Goal: Task Accomplishment & Management: Complete application form

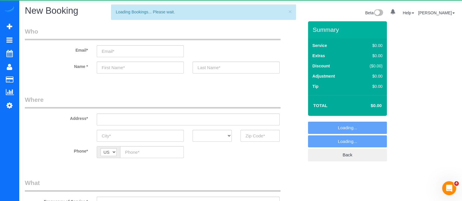
select select "object:3878"
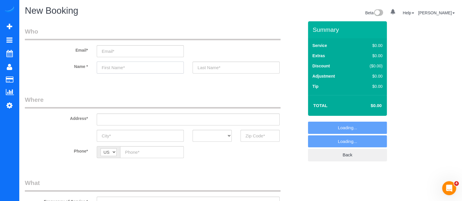
click at [132, 70] on input "text" at bounding box center [140, 68] width 87 height 12
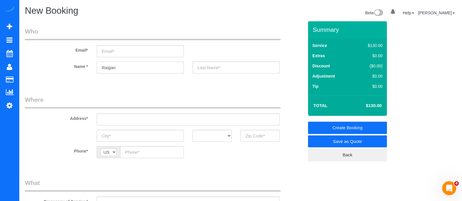
type input "Raigan"
click at [256, 137] on input "text" at bounding box center [260, 136] width 39 height 12
click at [255, 137] on input "30064" at bounding box center [260, 136] width 39 height 12
type input "30064"
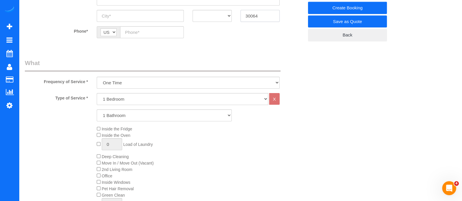
scroll to position [118, 0]
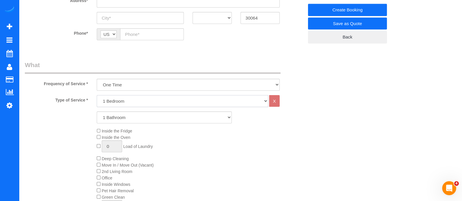
click at [151, 101] on select "1 Bedroom 2 Bedrooms 3 Bedrooms 4 Bedrooms 5 Bedrooms 6 Bedrooms" at bounding box center [183, 101] width 172 height 12
select select "6"
click at [97, 95] on select "1 Bedroom 2 Bedrooms 3 Bedrooms 4 Bedrooms 5 Bedrooms 6 Bedrooms" at bounding box center [183, 101] width 172 height 12
click at [124, 122] on select "1 Bathroom 2 Bathrooms 3 Bathrooms 4 Bathrooms 5 Bathrooms 6 Bathrooms" at bounding box center [164, 118] width 135 height 12
select select "4"
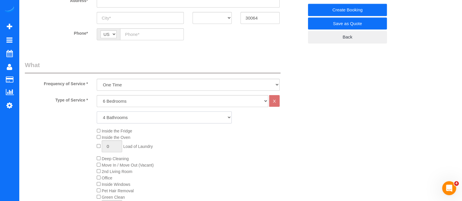
click at [97, 112] on select "1 Bathroom 2 Bathrooms 3 Bathrooms 4 Bathrooms 5 Bathrooms 6 Bathrooms" at bounding box center [164, 118] width 135 height 12
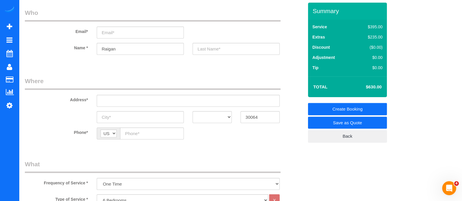
scroll to position [21, 0]
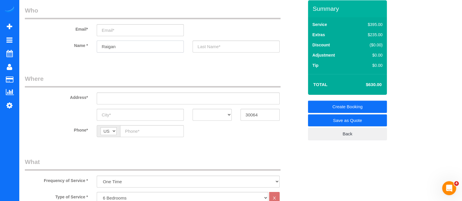
click at [134, 43] on input "Raigan" at bounding box center [140, 47] width 87 height 12
type input "Raigan"
click at [129, 28] on input "email" at bounding box center [140, 30] width 87 height 12
click at [126, 29] on input "email" at bounding box center [140, 30] width 87 height 12
click at [121, 49] on input "Raigan" at bounding box center [140, 47] width 87 height 12
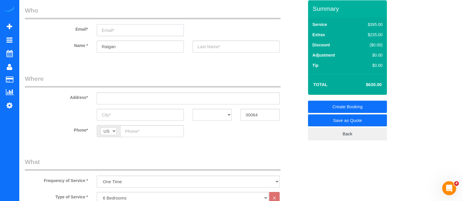
click at [121, 33] on input "email" at bounding box center [140, 30] width 87 height 12
type input "[PERSON_NAME][EMAIL_ADDRESS][PERSON_NAME][DOMAIN_NAME]"
click at [108, 45] on input "Raigan" at bounding box center [140, 47] width 87 height 12
type input "[PERSON_NAME]"
click at [210, 45] on input "text" at bounding box center [236, 47] width 87 height 12
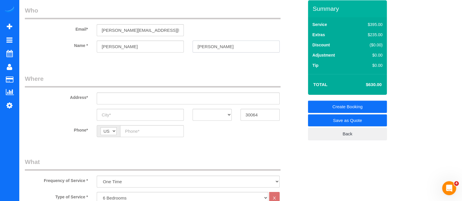
type input "[PERSON_NAME]"
click at [175, 93] on input "text" at bounding box center [188, 99] width 183 height 12
click at [170, 97] on input "text" at bounding box center [188, 99] width 183 height 12
click at [368, 115] on link "Save as Quote" at bounding box center [347, 121] width 79 height 12
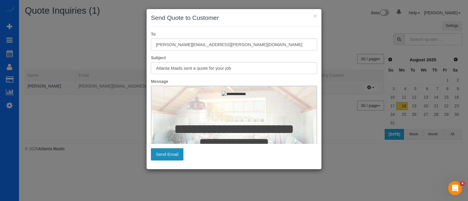
click at [162, 154] on button "Send Email" at bounding box center [167, 154] width 32 height 12
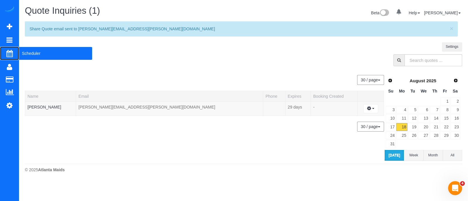
click at [28, 53] on span "Scheduler" at bounding box center [55, 53] width 73 height 13
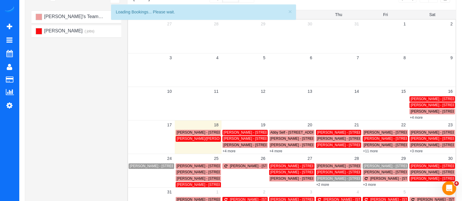
scroll to position [51, 0]
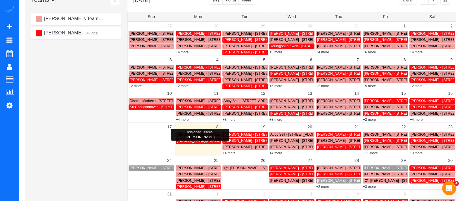
click at [203, 143] on div "[PERSON_NAME]/[PERSON_NAME] - [STREET_ADDRESS][PERSON_NAME]" at bounding box center [198, 141] width 43 height 4
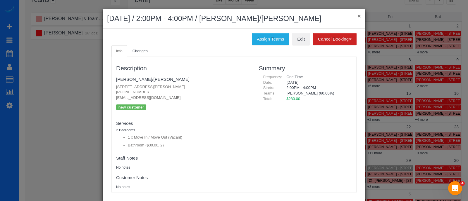
click at [357, 17] on button "×" at bounding box center [359, 16] width 4 height 6
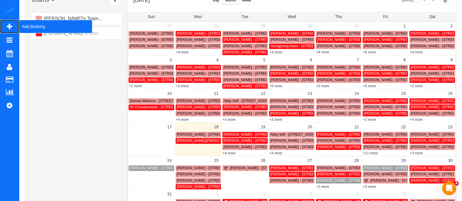
click at [41, 33] on span "Add Booking" at bounding box center [55, 26] width 73 height 13
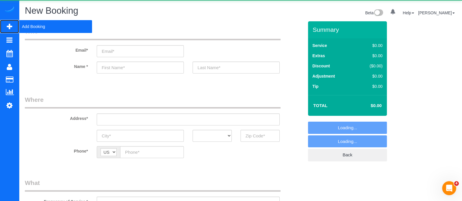
select select "object:4703"
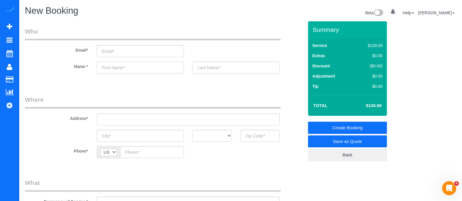
click at [150, 65] on input "text" at bounding box center [140, 68] width 87 height 12
click at [138, 69] on input "text" at bounding box center [140, 68] width 87 height 12
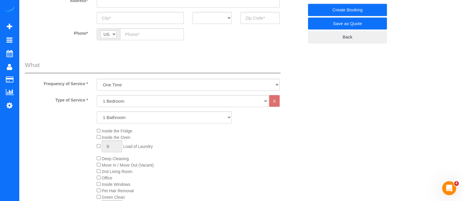
scroll to position [121, 0]
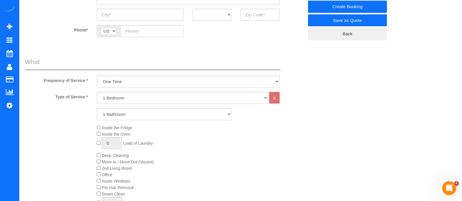
type input "[PERSON_NAME]"
click at [147, 97] on select "1 Bedroom 2 Bedrooms 3 Bedrooms 4 Bedrooms 5 Bedrooms 6 Bedrooms" at bounding box center [183, 98] width 172 height 12
select select "4"
click at [97, 92] on select "1 Bedroom 2 Bedrooms 3 Bedrooms 4 Bedrooms 5 Bedrooms 6 Bedrooms" at bounding box center [183, 98] width 172 height 12
click at [121, 115] on select "1 Bathroom 2 Bathrooms 3 Bathrooms 4 Bathrooms 5 Bathrooms 6 Bathrooms" at bounding box center [164, 114] width 135 height 12
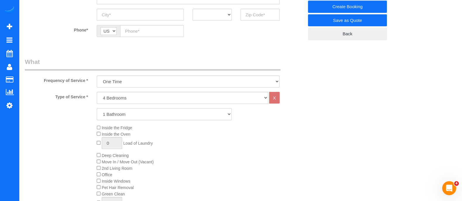
select select "3"
click at [97, 108] on select "1 Bathroom 2 Bathrooms 3 Bathrooms 4 Bathrooms 5 Bathrooms 6 Bathrooms" at bounding box center [164, 114] width 135 height 12
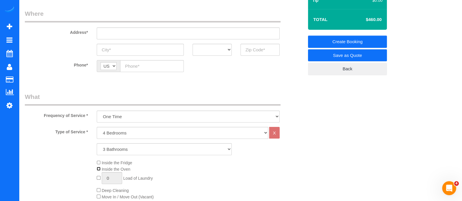
scroll to position [85, 0]
